Goal: Check status: Check status

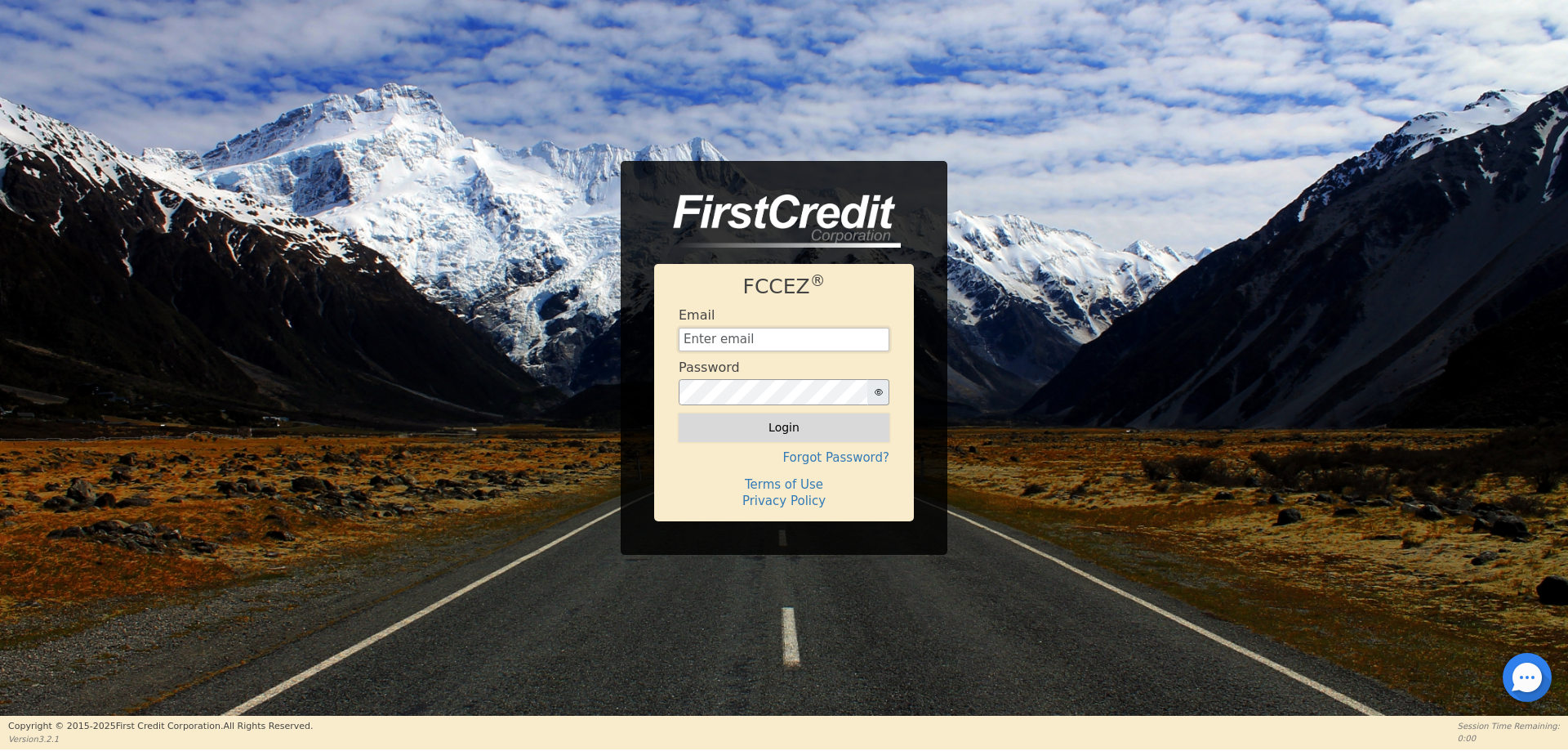
type input "joelcmoore@gmail.com"
click at [801, 422] on button "Login" at bounding box center [784, 427] width 210 height 28
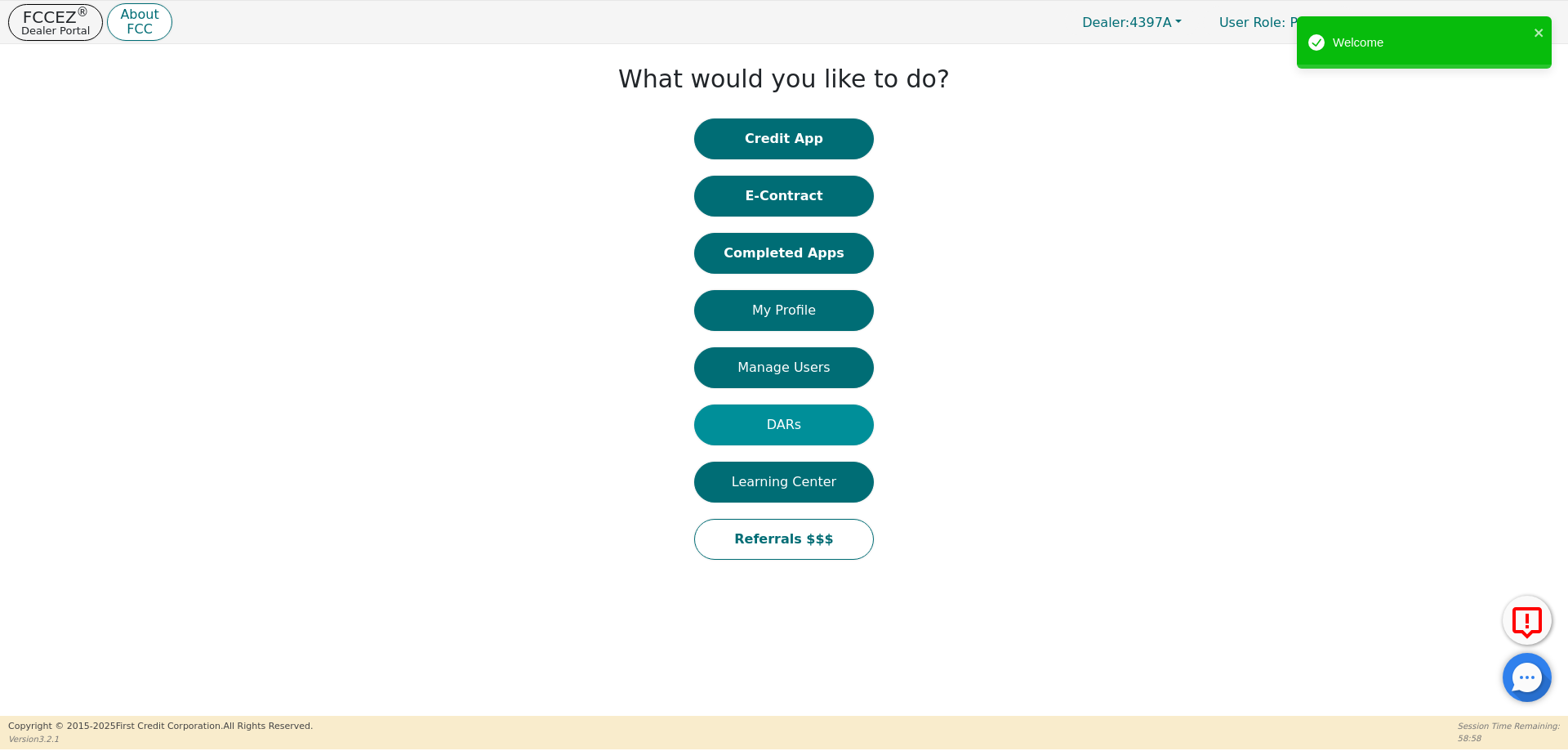
click at [780, 412] on button "DARs" at bounding box center [784, 425] width 180 height 41
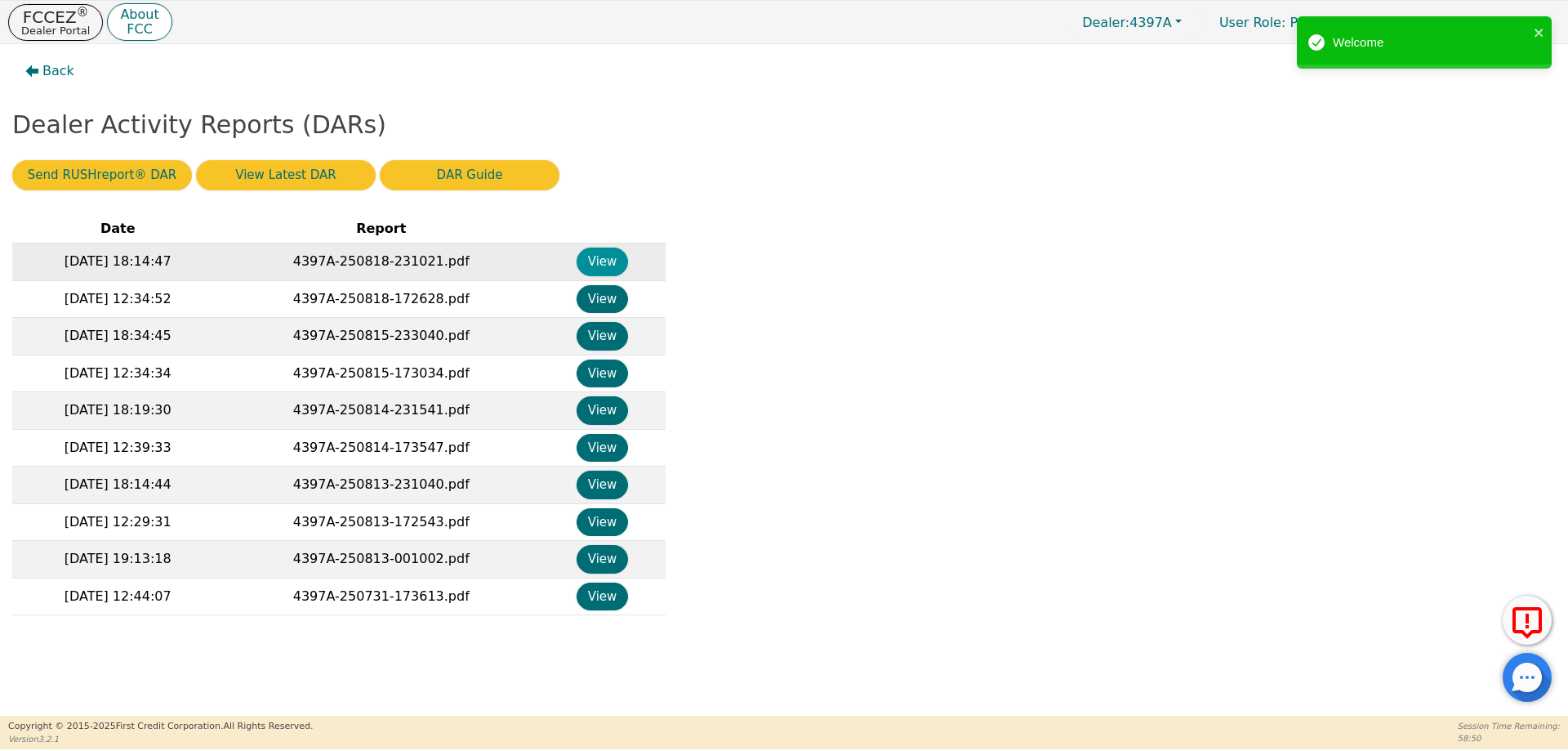
click at [596, 253] on button "View" at bounding box center [602, 262] width 52 height 29
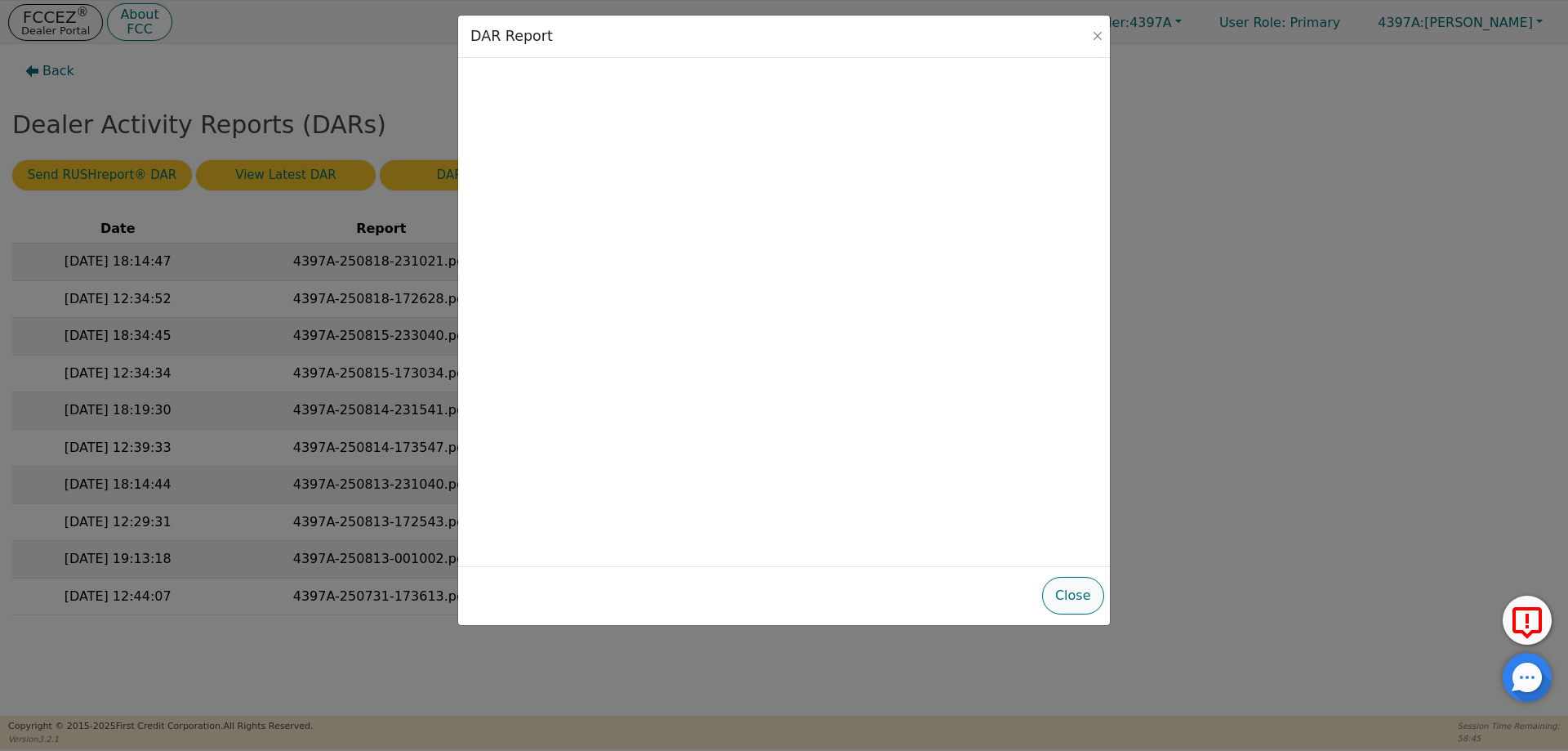
click at [1077, 592] on button "Close" at bounding box center [1073, 596] width 62 height 37
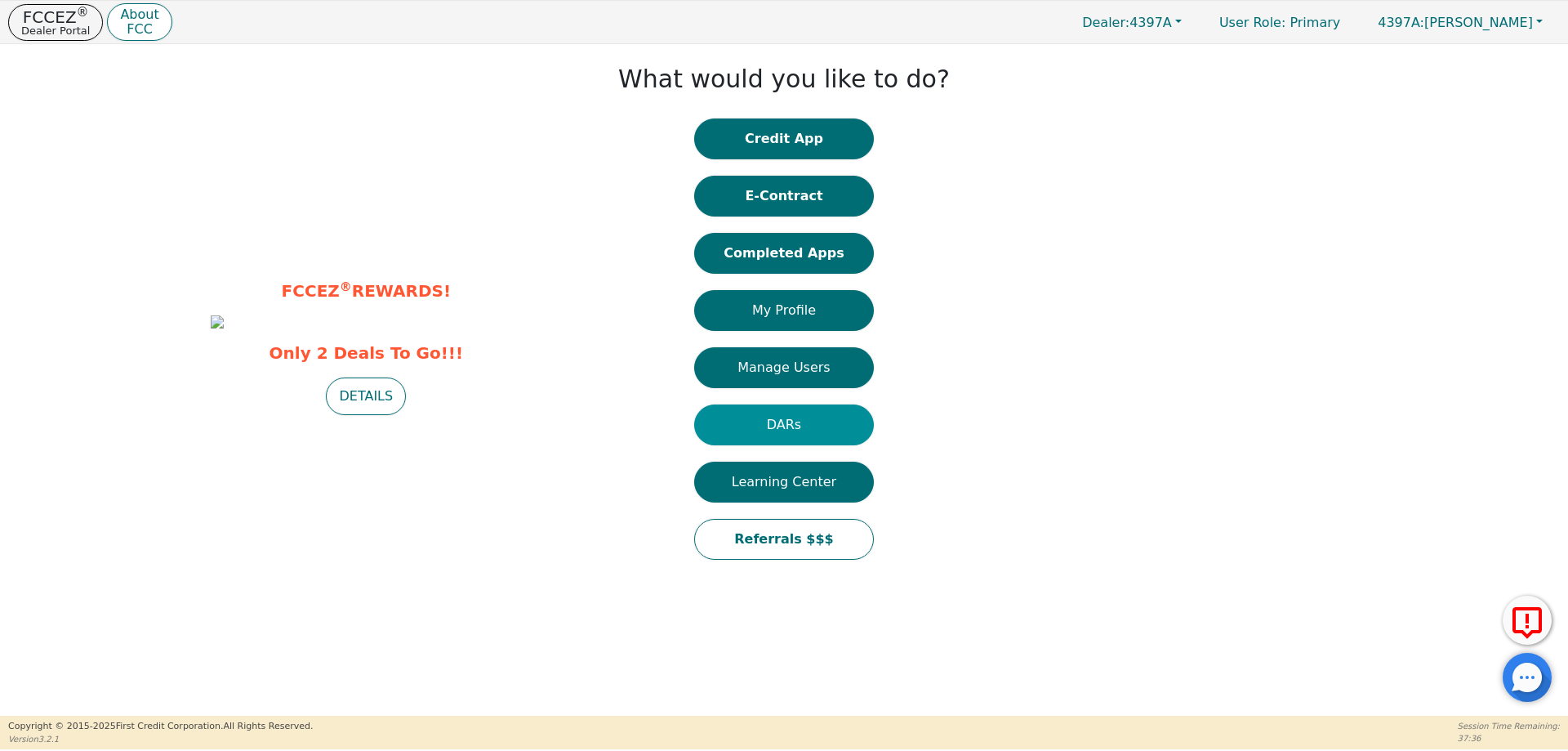
click at [743, 433] on button "DARs" at bounding box center [784, 425] width 180 height 41
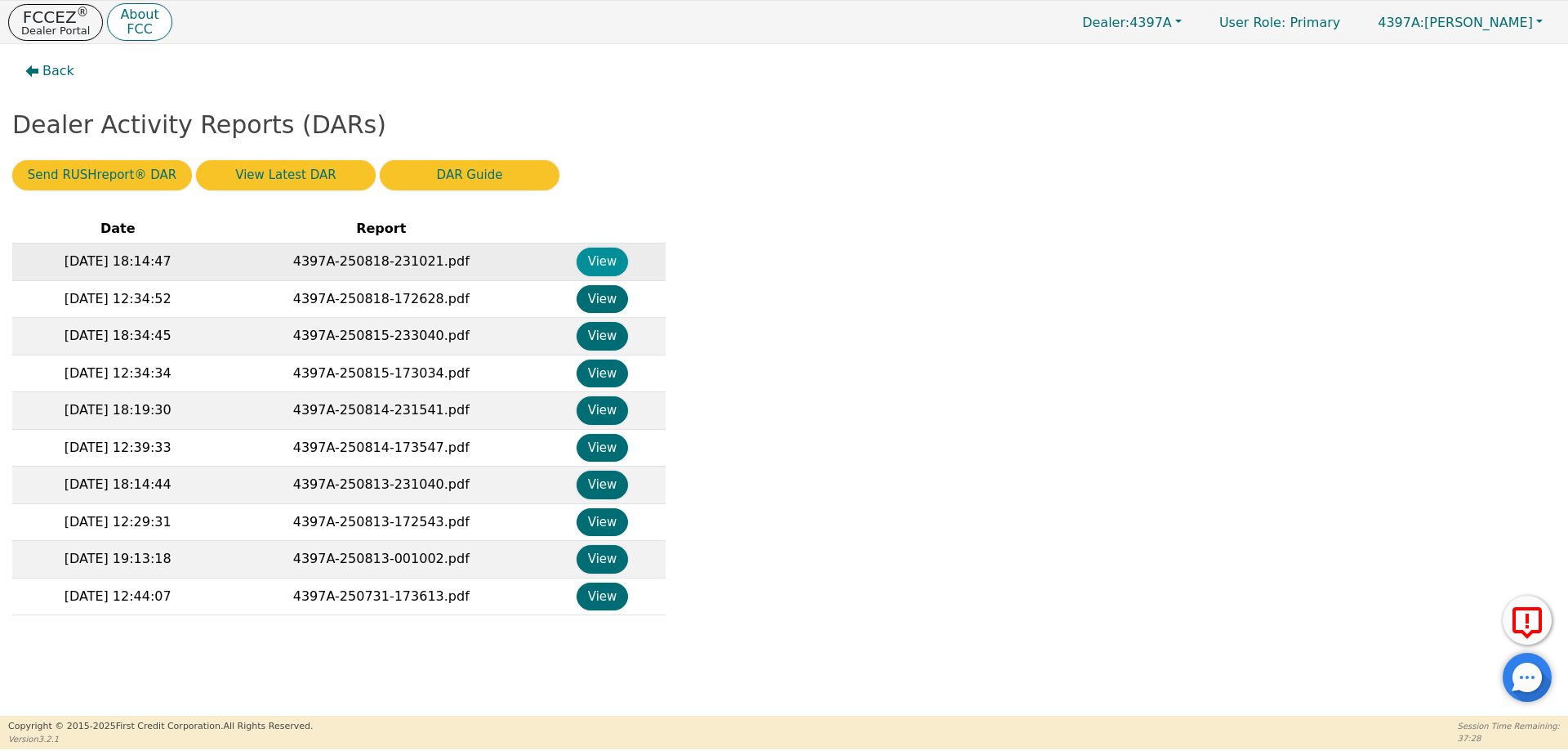
click at [602, 266] on button "View" at bounding box center [602, 262] width 52 height 29
